Goal: Task Accomplishment & Management: Manage account settings

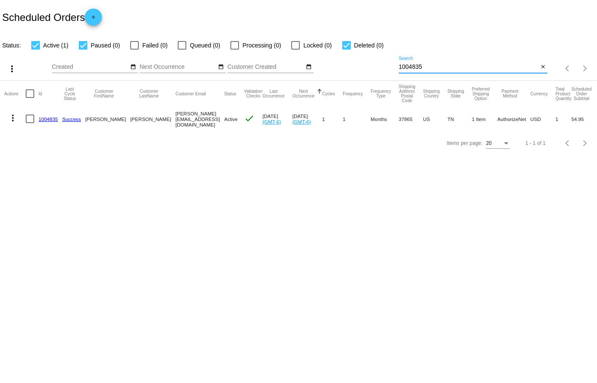
click at [423, 70] on input "1004835" at bounding box center [468, 67] width 140 height 7
paste input "770140"
type input "770140"
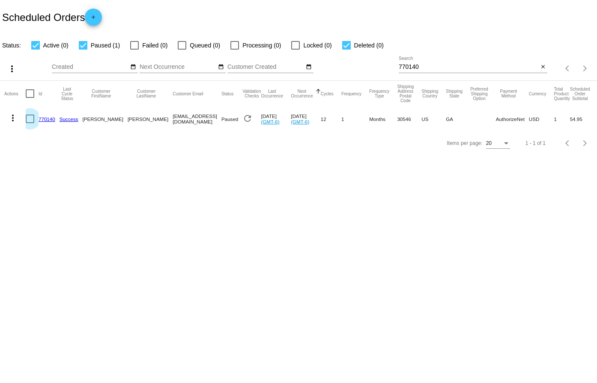
click at [33, 118] on div at bounding box center [30, 119] width 9 height 9
click at [30, 123] on input "checkbox" at bounding box center [30, 123] width 0 height 0
checkbox input "true"
click at [15, 118] on mat-icon "more_vert" at bounding box center [13, 118] width 10 height 10
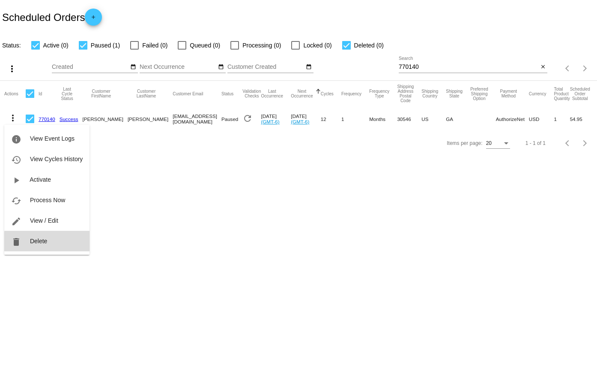
click at [57, 242] on button "delete Delete" at bounding box center [46, 241] width 85 height 21
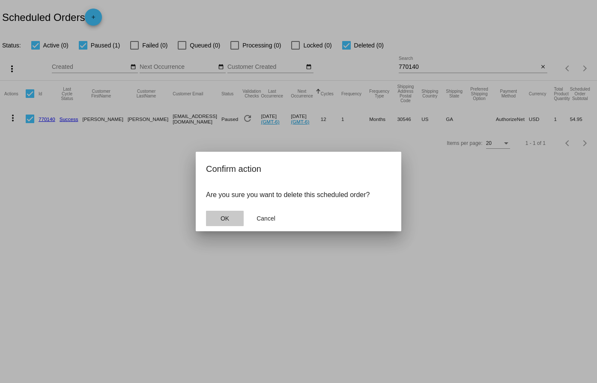
click at [227, 216] on span "OK" at bounding box center [224, 218] width 9 height 7
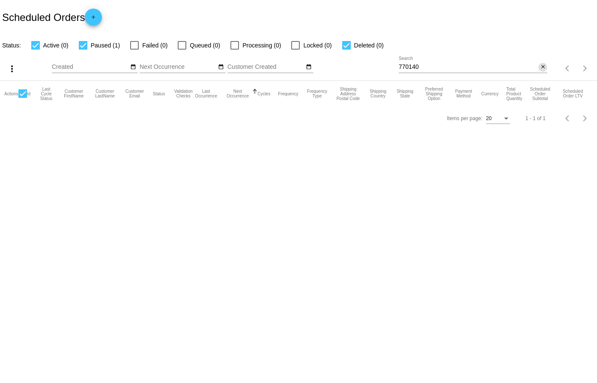
click at [544, 64] on mat-icon "close" at bounding box center [543, 67] width 6 height 7
